Goal: Book appointment/travel/reservation

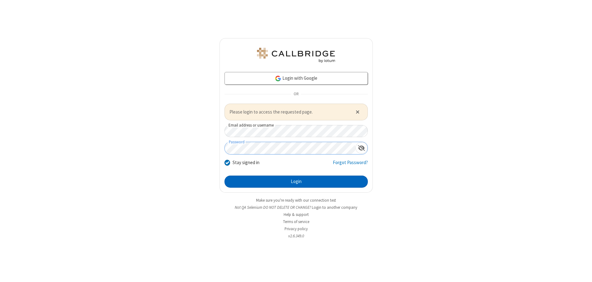
click at [296, 181] on button "Login" at bounding box center [296, 181] width 143 height 12
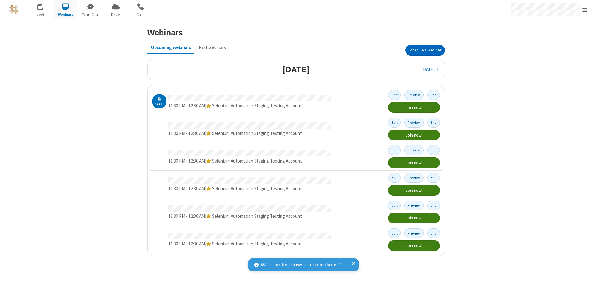
click at [425, 50] on button "Schedule a Webinar" at bounding box center [425, 50] width 40 height 11
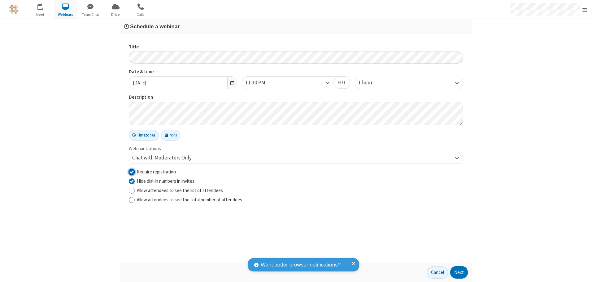
click at [132, 171] on input "Require registration" at bounding box center [132, 171] width 6 height 7
checkbox input "false"
click at [459, 272] on button "Next" at bounding box center [459, 272] width 18 height 12
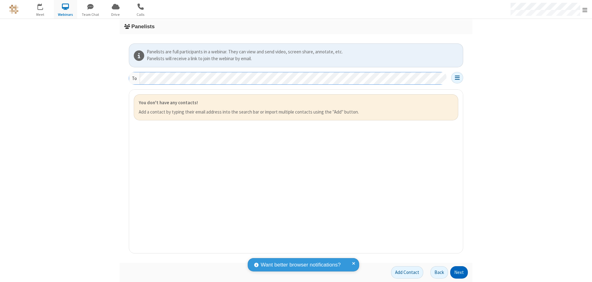
click at [459, 272] on button "Next" at bounding box center [459, 272] width 18 height 12
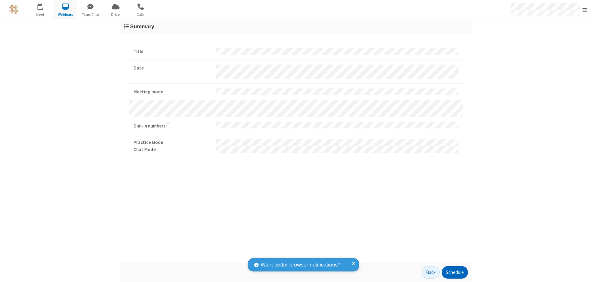
click at [455, 272] on button "Schedule" at bounding box center [455, 272] width 26 height 12
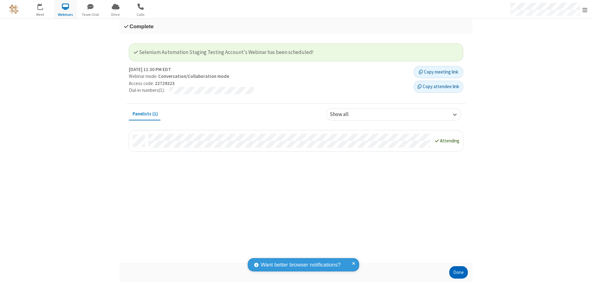
click at [459, 272] on button "Done" at bounding box center [458, 272] width 19 height 12
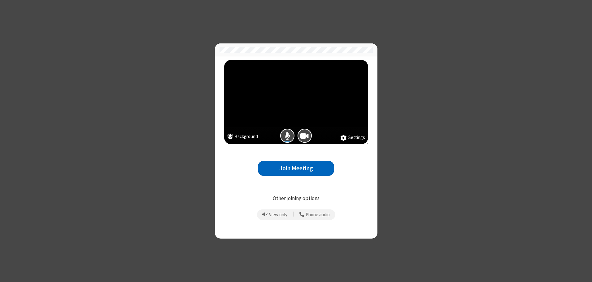
click at [296, 168] on button "Join Meeting" at bounding box center [296, 167] width 76 height 15
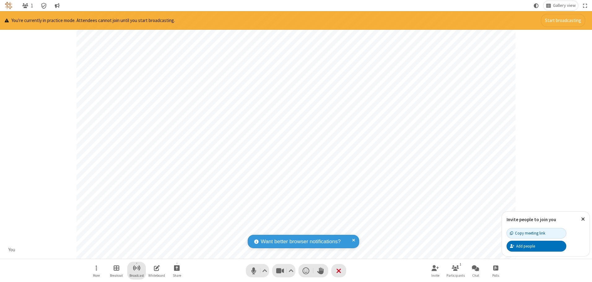
click at [136, 267] on span "Start broadcast" at bounding box center [137, 268] width 8 height 8
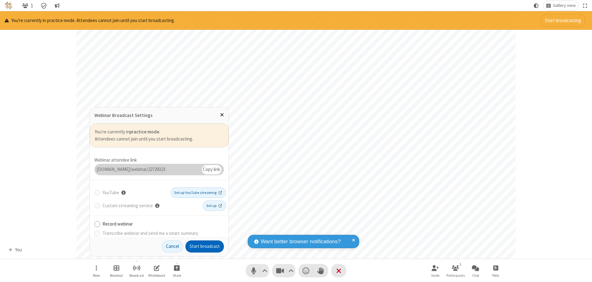
click at [205, 246] on button "Start broadcast" at bounding box center [205, 246] width 38 height 12
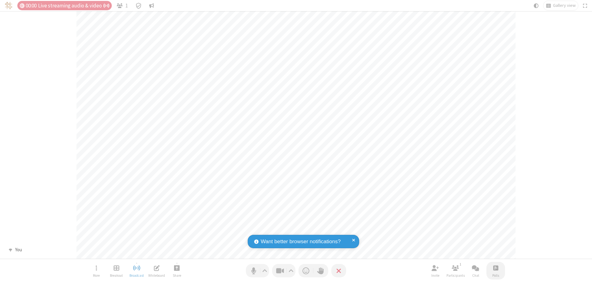
click at [496, 267] on span "Open poll" at bounding box center [495, 268] width 5 height 8
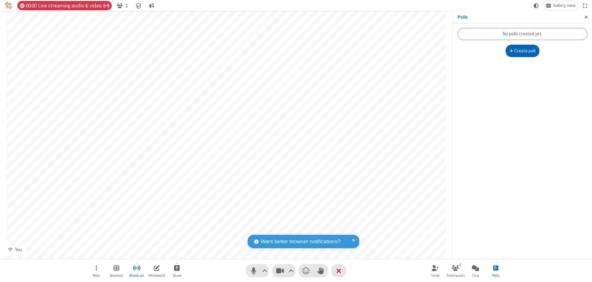
click at [522, 51] on button "Create poll" at bounding box center [523, 51] width 34 height 12
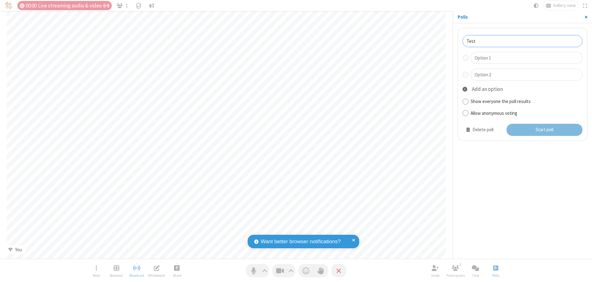
type input "Test"
type input "Yes"
type input "No"
click at [544, 129] on button "Start poll" at bounding box center [545, 130] width 76 height 12
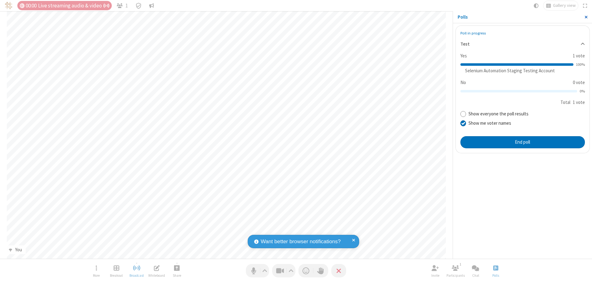
click at [586, 17] on span "Close sidebar" at bounding box center [586, 17] width 3 height 5
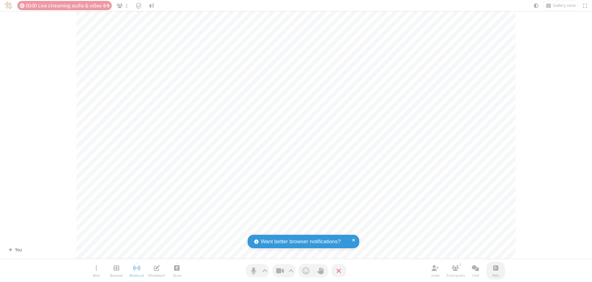
click at [496, 267] on span "Open poll" at bounding box center [495, 268] width 5 height 8
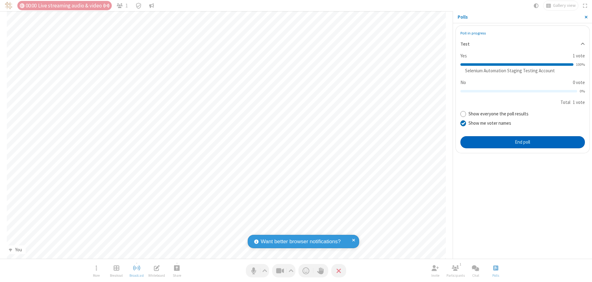
click at [522, 142] on button "End poll" at bounding box center [523, 142] width 124 height 12
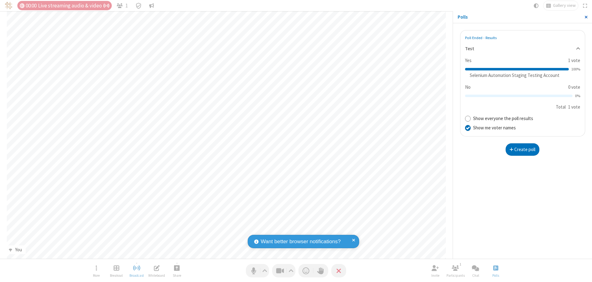
click at [586, 17] on span "Close sidebar" at bounding box center [586, 17] width 3 height 5
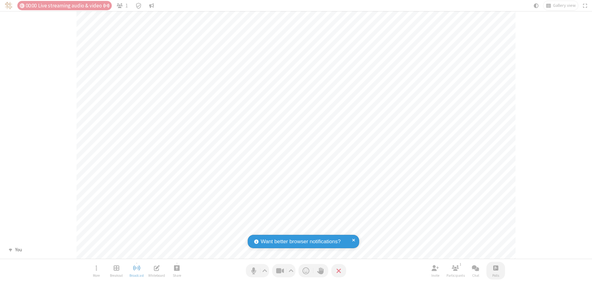
click at [496, 267] on span "Open poll" at bounding box center [495, 268] width 5 height 8
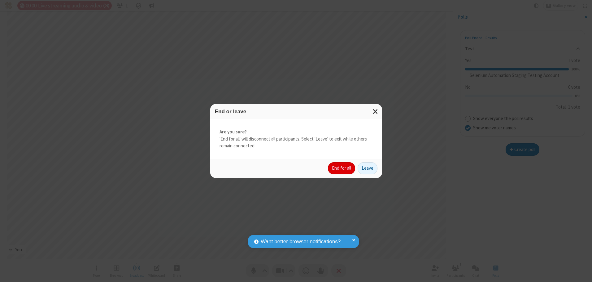
click at [342, 168] on button "End for all" at bounding box center [341, 168] width 27 height 12
